Goal: Check status: Check status

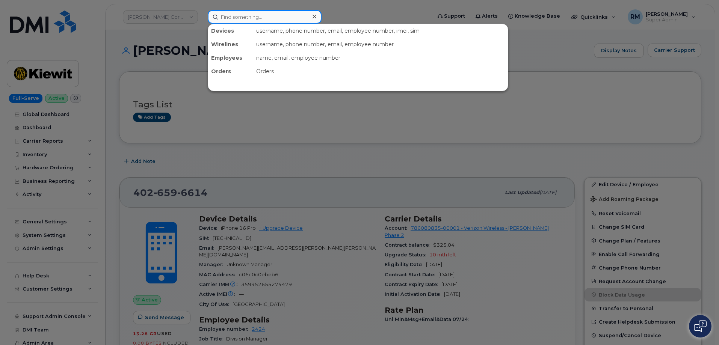
click at [229, 17] on input at bounding box center [265, 17] width 114 height 14
paste input "110308"
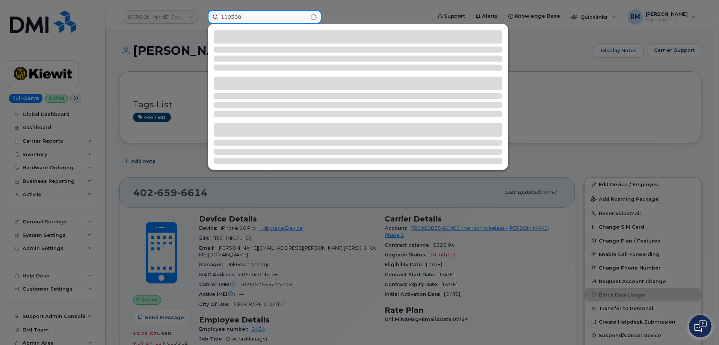
type input "110308"
click at [133, 61] on div at bounding box center [359, 172] width 719 height 345
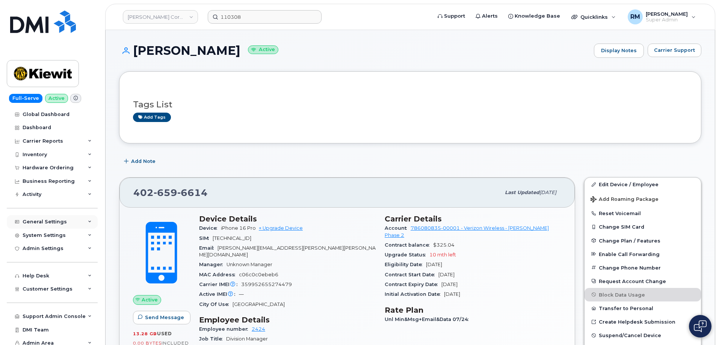
click at [82, 222] on div "General Settings" at bounding box center [52, 222] width 91 height 14
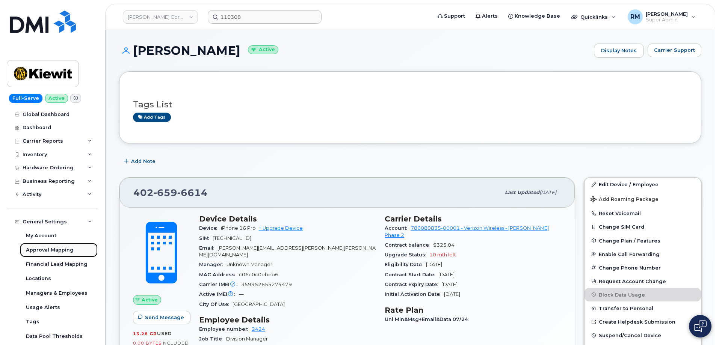
click at [46, 248] on div "Approval Mapping" at bounding box center [50, 250] width 48 height 7
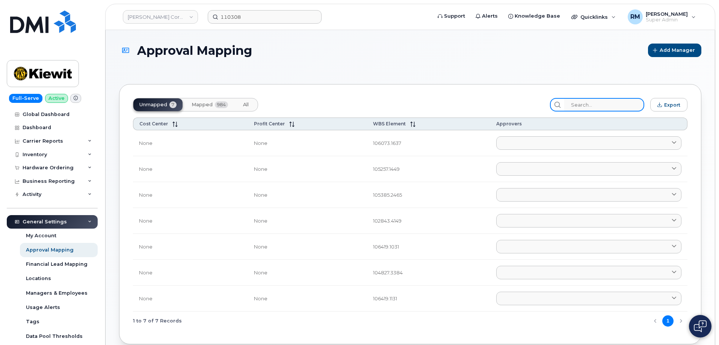
click at [593, 106] on input "search" at bounding box center [605, 105] width 80 height 14
paste input "110308"
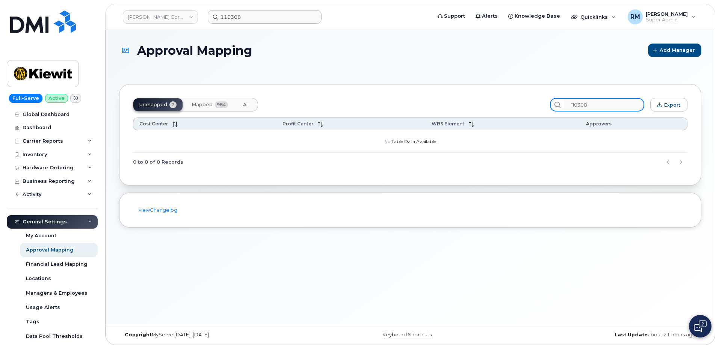
type input "110308"
click at [201, 103] on span "Mapped" at bounding box center [202, 105] width 21 height 6
